Goal: Navigation & Orientation: Find specific page/section

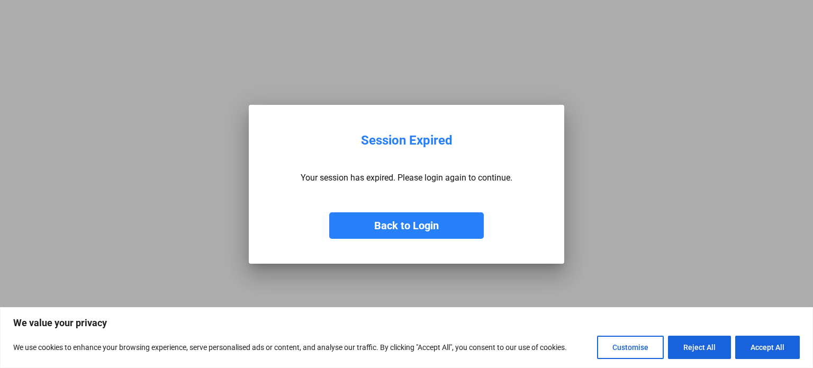
click at [413, 226] on button "Back to Login" at bounding box center [406, 225] width 155 height 26
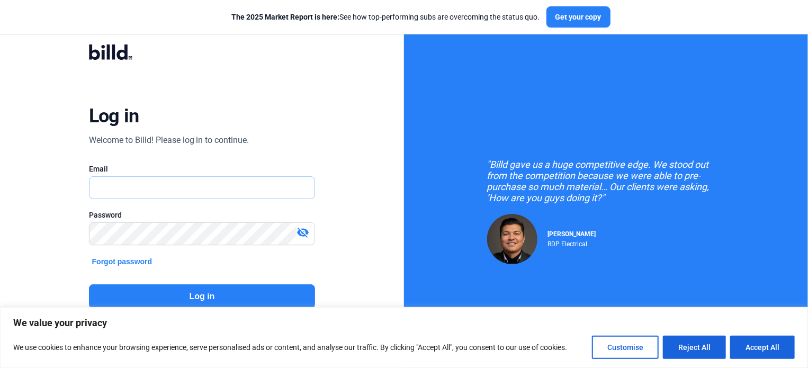
type input "[EMAIL_ADDRESS][DOMAIN_NAME]"
click at [203, 303] on button "Log in" at bounding box center [202, 296] width 227 height 24
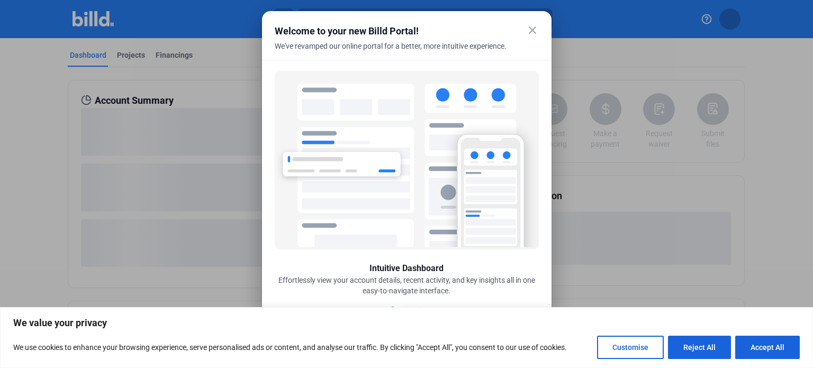
scroll to position [4, 0]
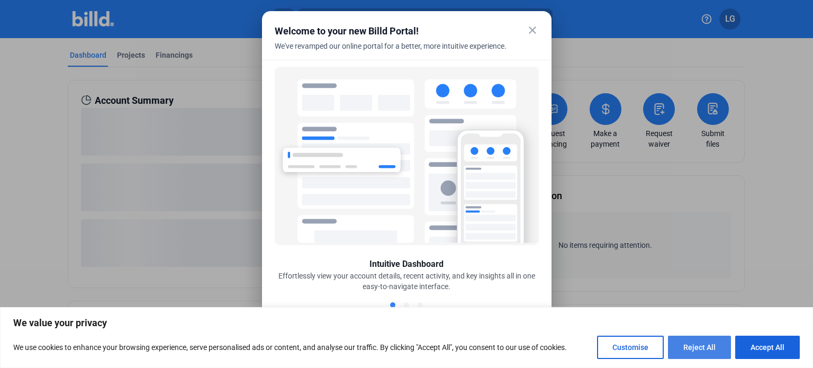
click at [699, 346] on button "Reject All" at bounding box center [699, 347] width 63 height 23
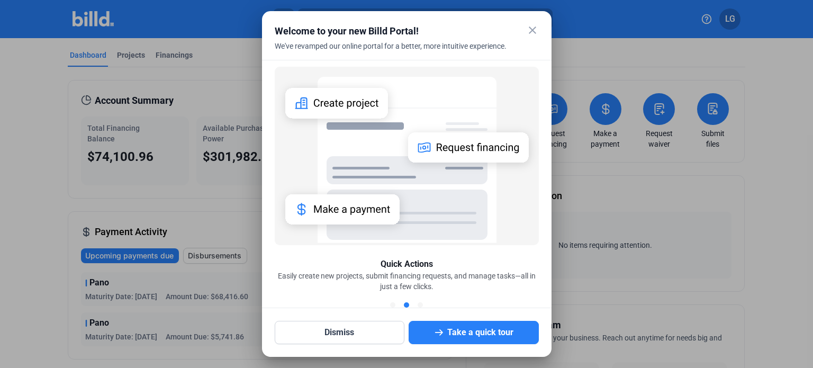
click at [534, 29] on mat-icon "close" at bounding box center [532, 30] width 13 height 13
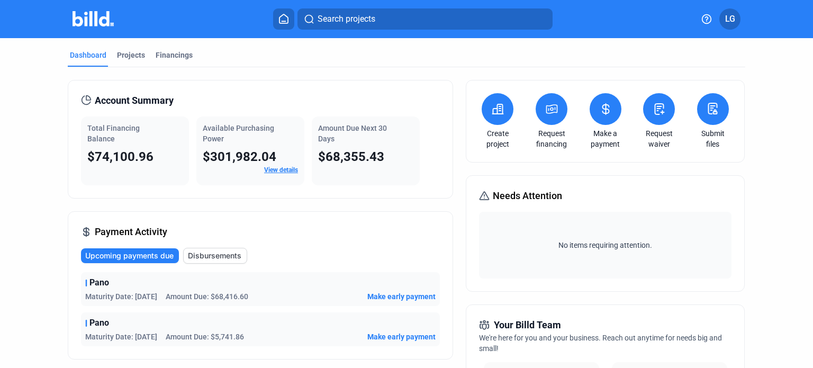
click at [103, 25] on img at bounding box center [94, 18] width 42 height 15
